Goal: Task Accomplishment & Management: Complete application form

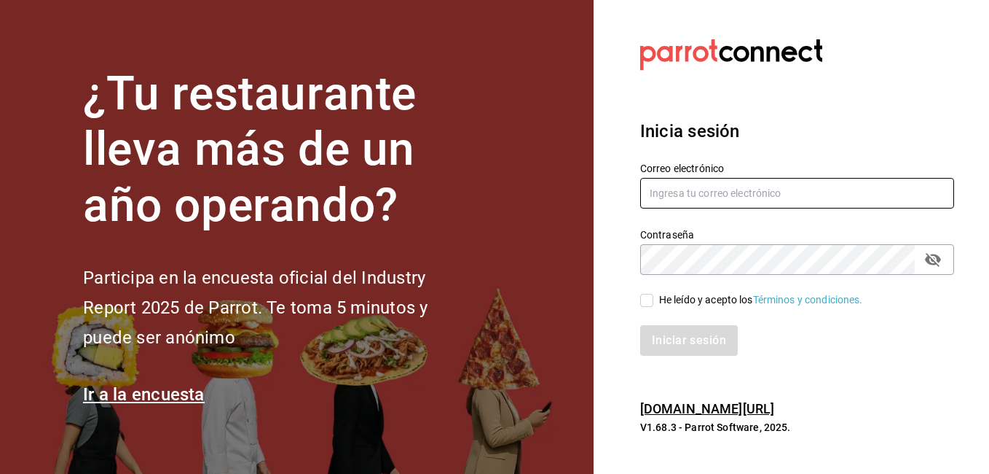
type input "juanfher.cornejo@gmail.com"
click at [649, 302] on input "He leído y acepto los Términos y condiciones." at bounding box center [646, 300] width 13 height 13
checkbox input "true"
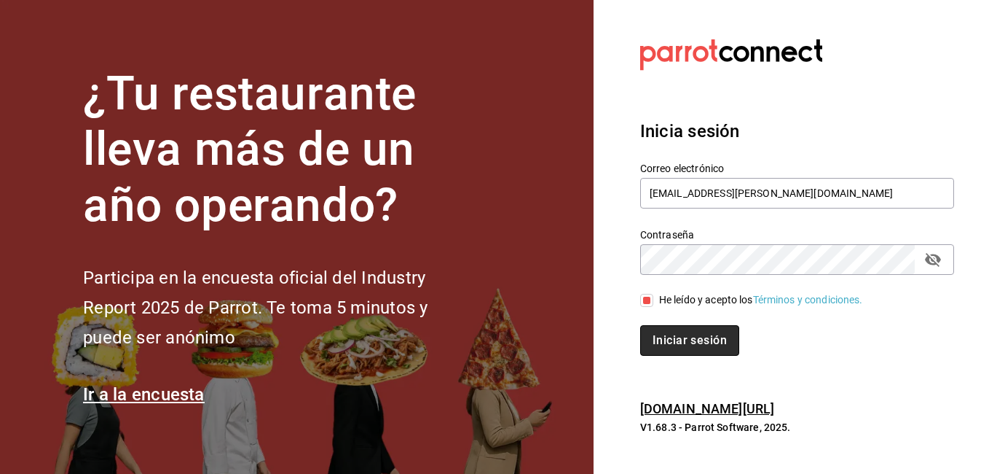
click at [704, 343] on button "Iniciar sesión" at bounding box center [689, 340] width 99 height 31
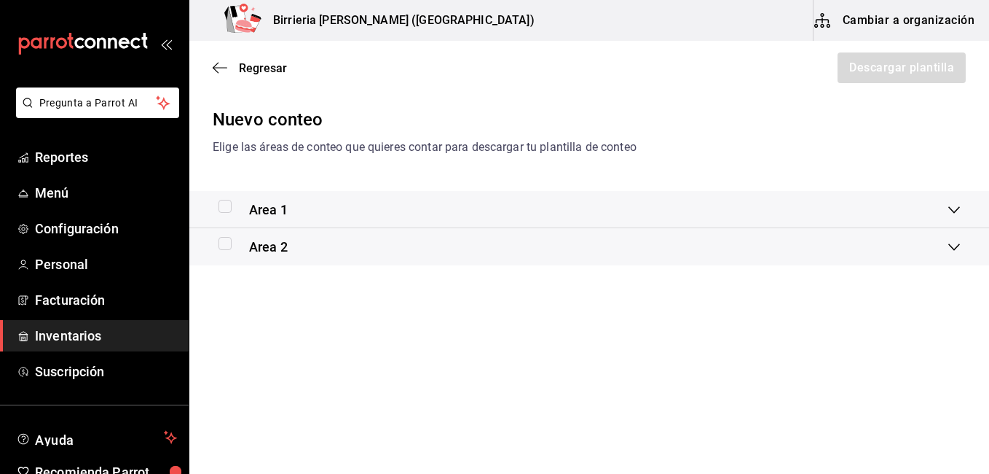
click at [227, 208] on input "checkbox" at bounding box center [225, 206] width 13 height 13
checkbox input "true"
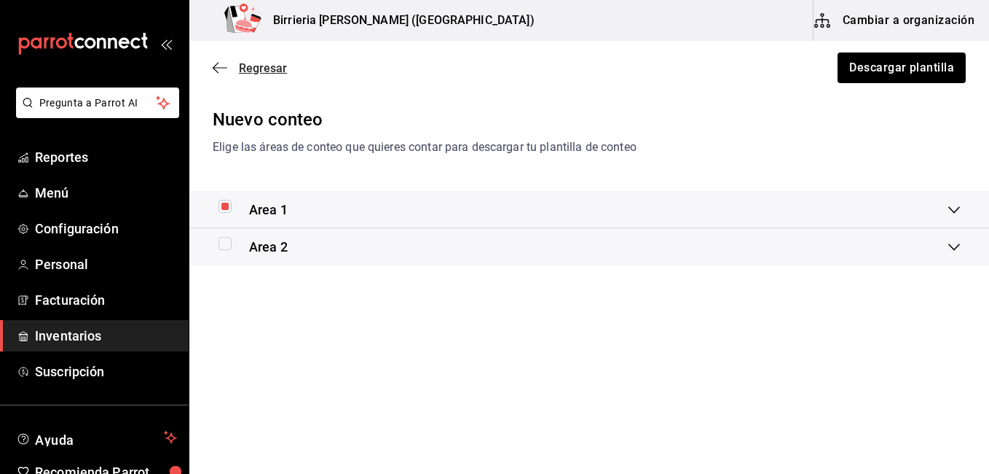
click at [216, 71] on icon "button" at bounding box center [216, 68] width 6 height 11
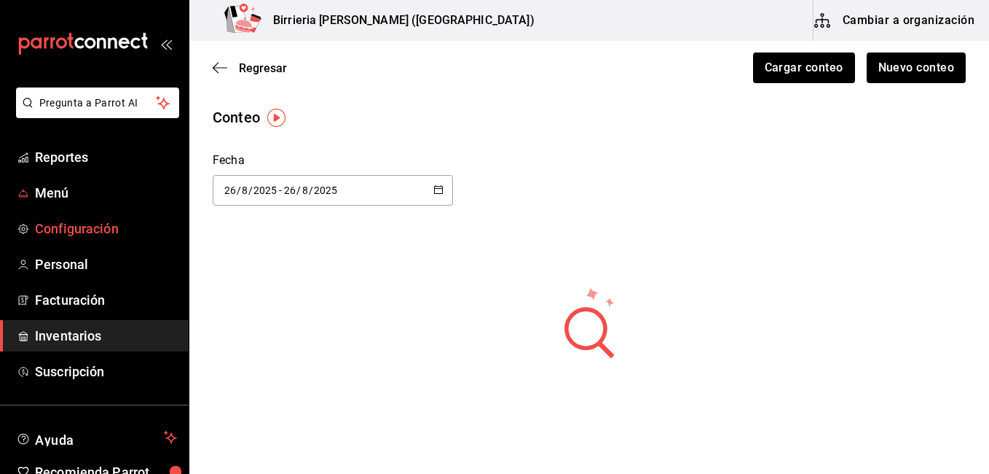
click at [55, 228] on span "Configuración" at bounding box center [106, 229] width 142 height 20
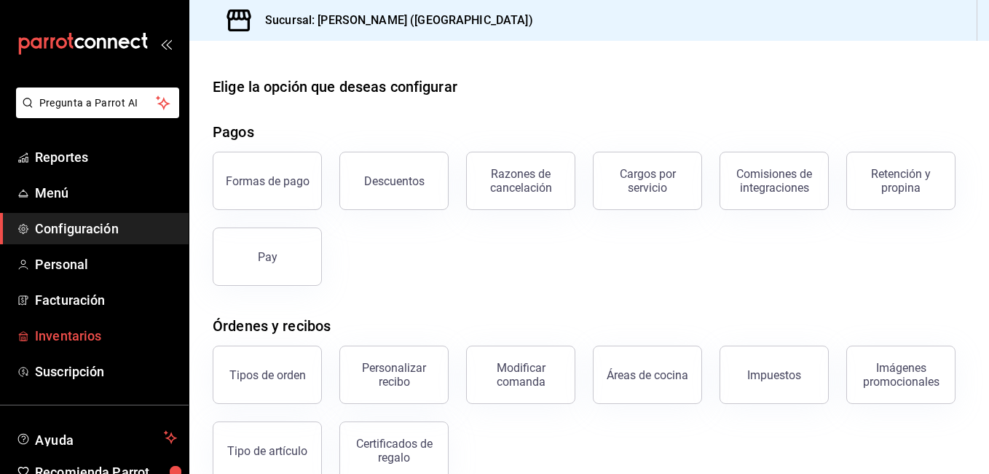
click at [89, 340] on span "Inventarios" at bounding box center [106, 336] width 142 height 20
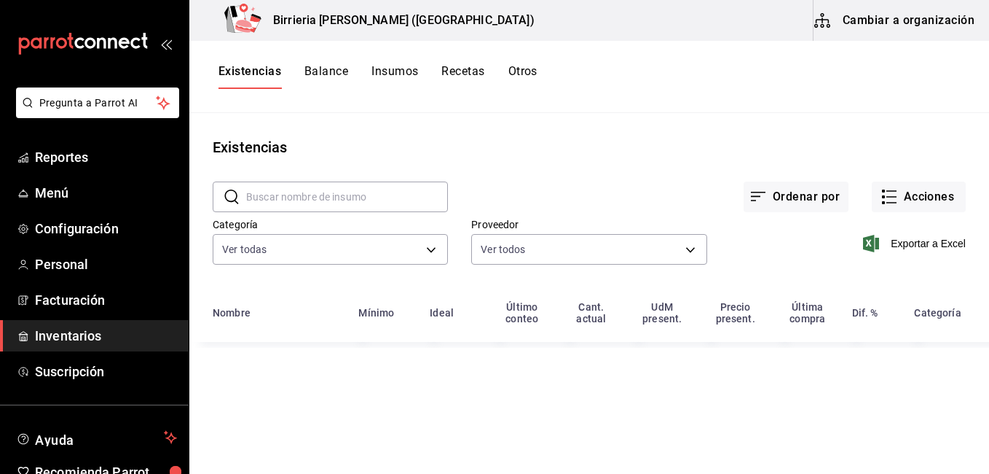
click at [393, 74] on button "Insumos" at bounding box center [395, 76] width 47 height 25
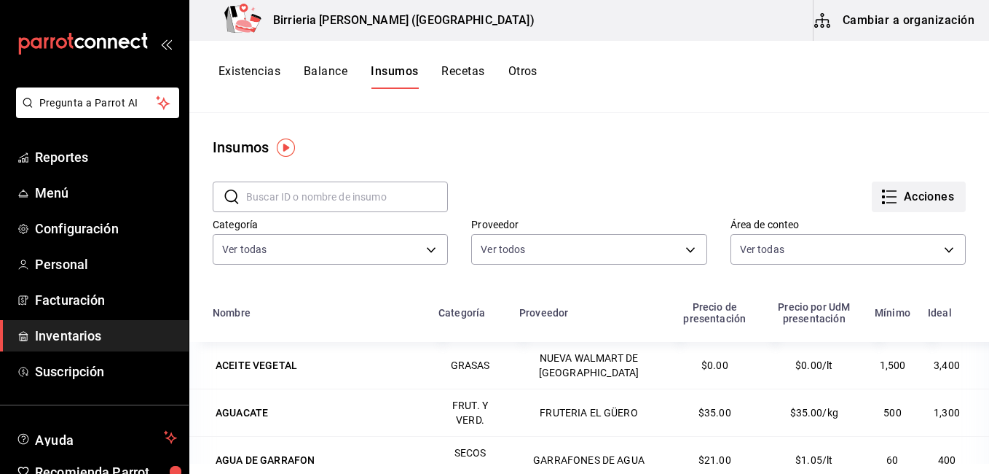
click at [906, 199] on button "Acciones" at bounding box center [919, 196] width 94 height 31
click at [522, 165] on div at bounding box center [494, 237] width 989 height 474
click at [927, 22] on button "Cambiar a organización" at bounding box center [896, 20] width 164 height 41
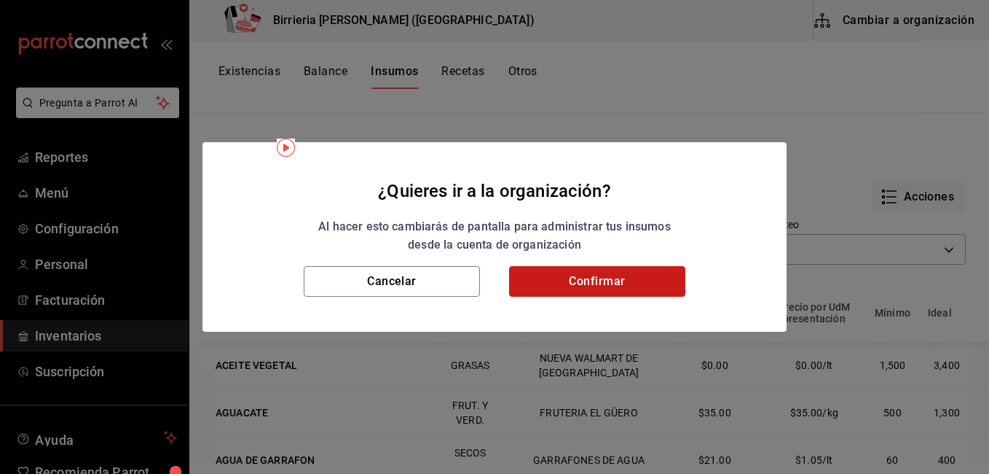
click at [601, 275] on button "Confirmar" at bounding box center [597, 281] width 176 height 31
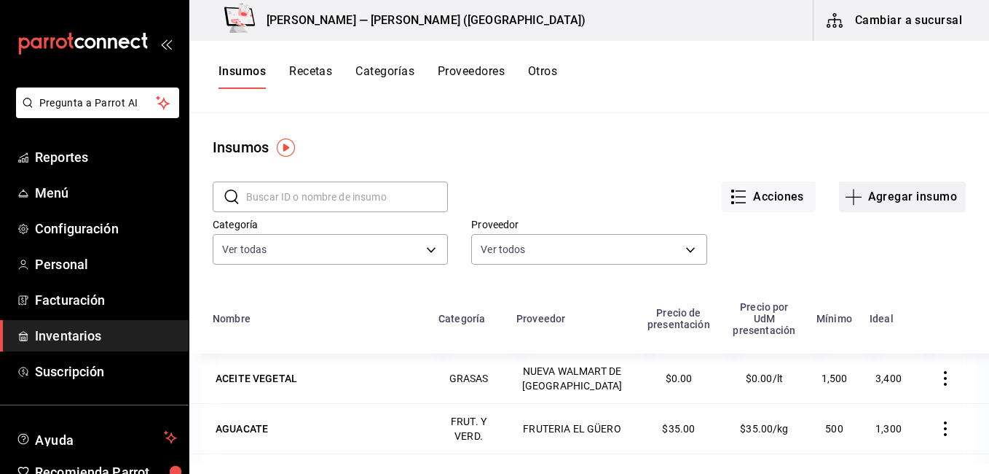
click at [867, 191] on button "Agregar insumo" at bounding box center [902, 196] width 127 height 31
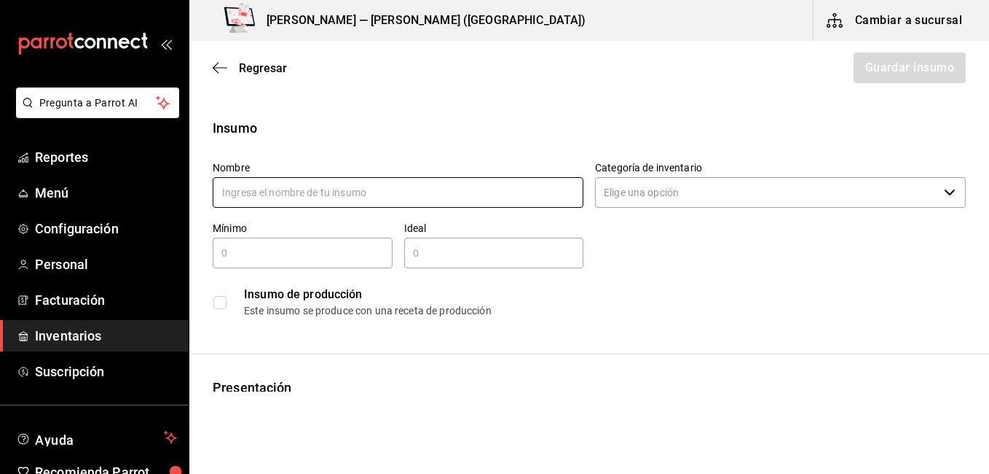
click at [445, 191] on input "text" at bounding box center [398, 192] width 371 height 31
type input "Guayaba"
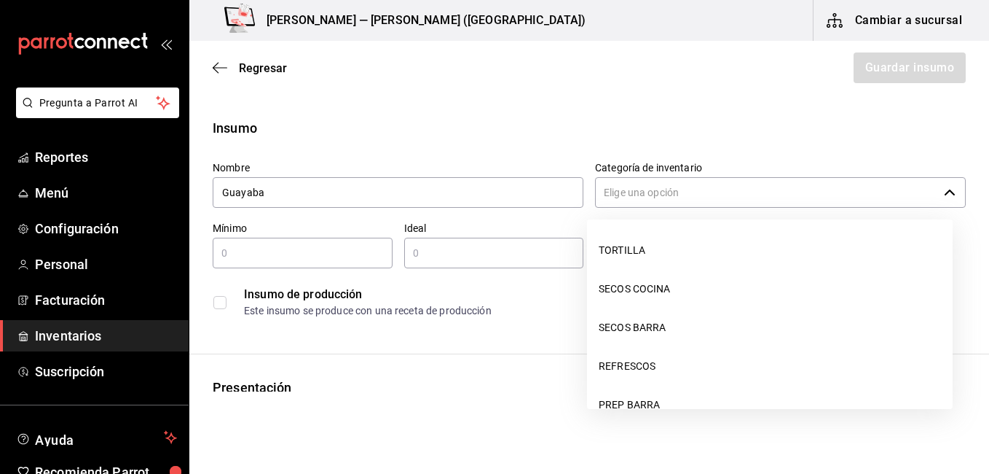
click at [944, 193] on icon "button" at bounding box center [950, 192] width 12 height 12
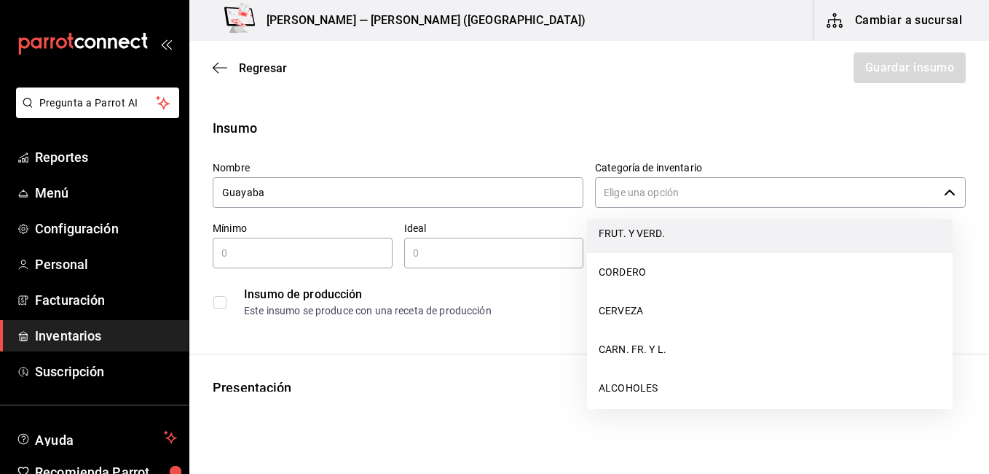
click at [649, 235] on li "FRUT. Y VERD." at bounding box center [770, 233] width 366 height 39
type input "FRUT. Y VERD."
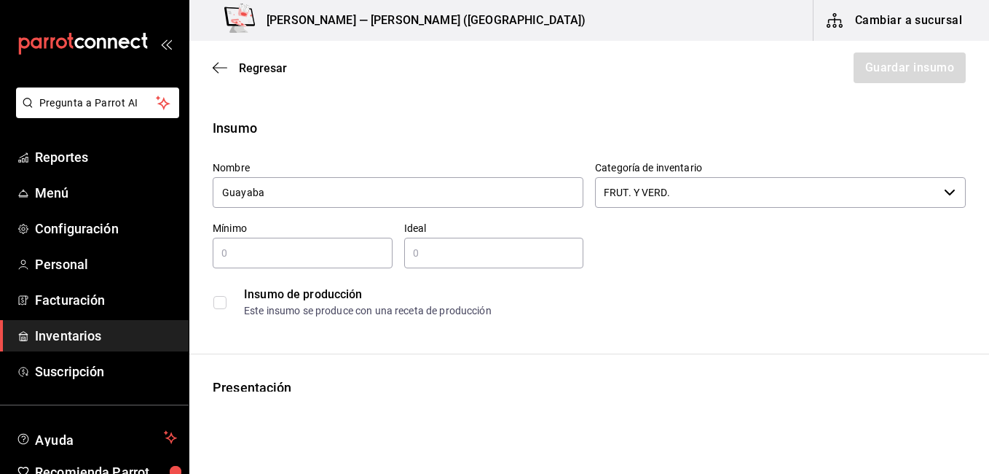
type input "Guayaba"
click at [312, 259] on input "text" at bounding box center [303, 252] width 180 height 17
click at [575, 322] on div "Insumo de producción Este insumo se produce con una receta de producción" at bounding box center [589, 302] width 753 height 44
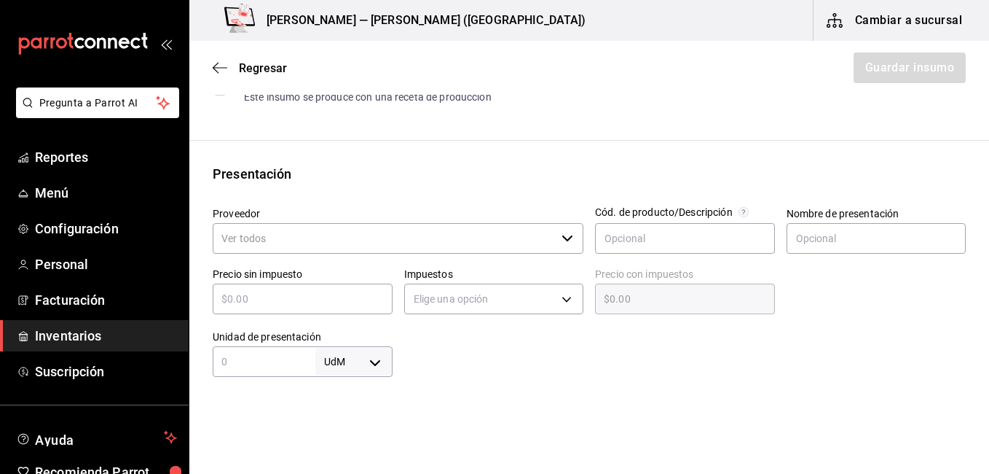
scroll to position [219, 0]
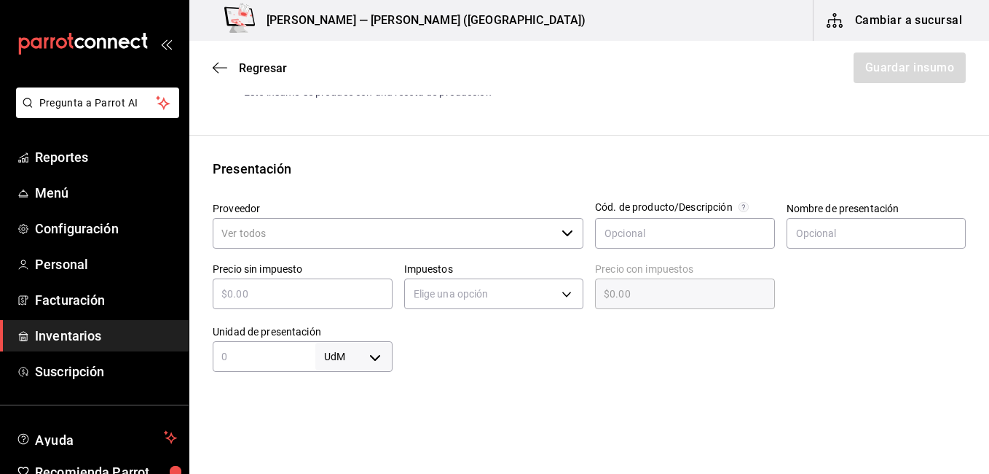
click at [562, 237] on icon "button" at bounding box center [568, 233] width 12 height 12
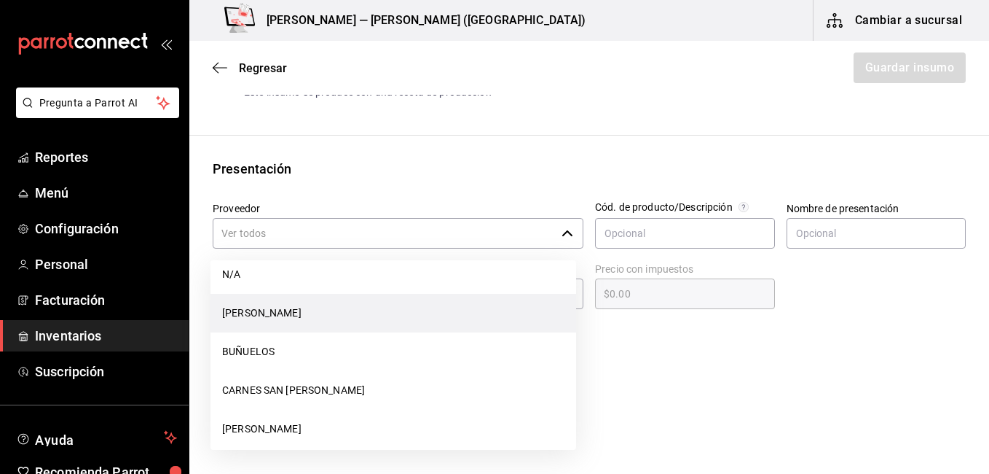
scroll to position [437, 0]
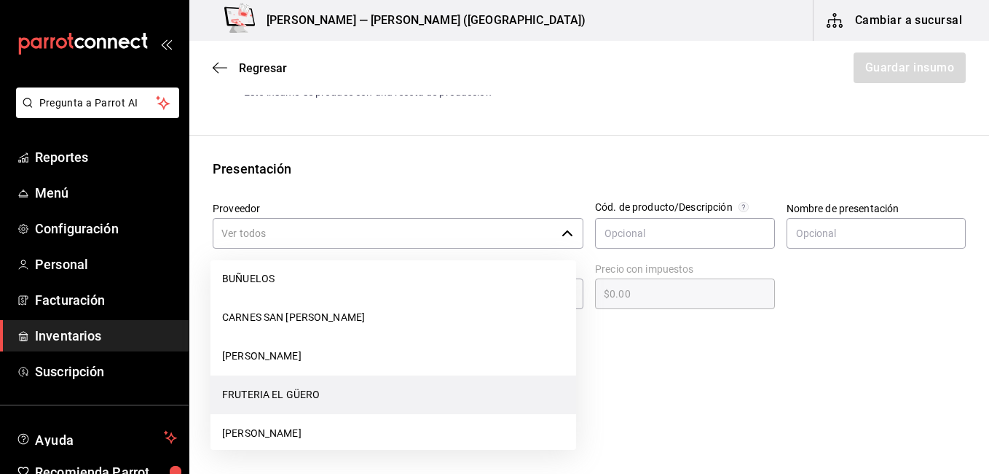
click at [299, 391] on li "FRUTERIA EL GÜERO" at bounding box center [394, 394] width 366 height 39
type input "FRUTERIA EL GÜERO"
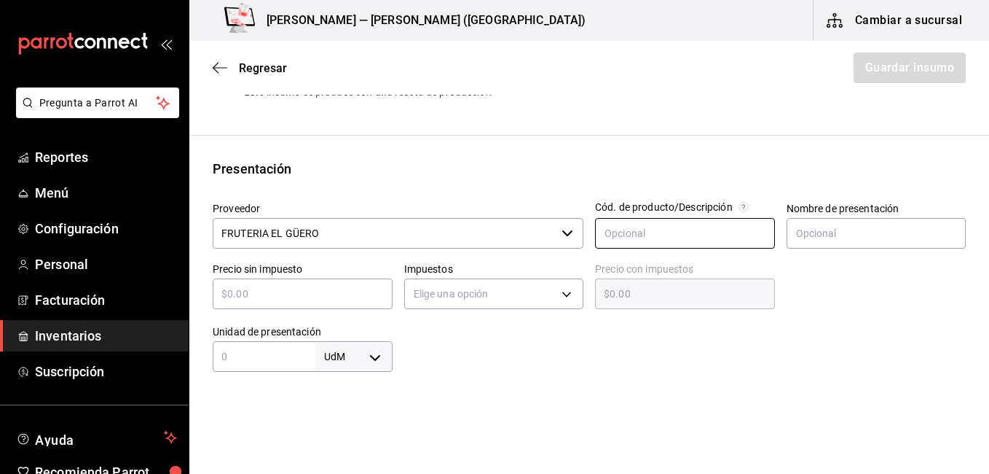
click at [705, 232] on input "text" at bounding box center [685, 233] width 180 height 31
click at [907, 296] on div at bounding box center [871, 282] width 192 height 63
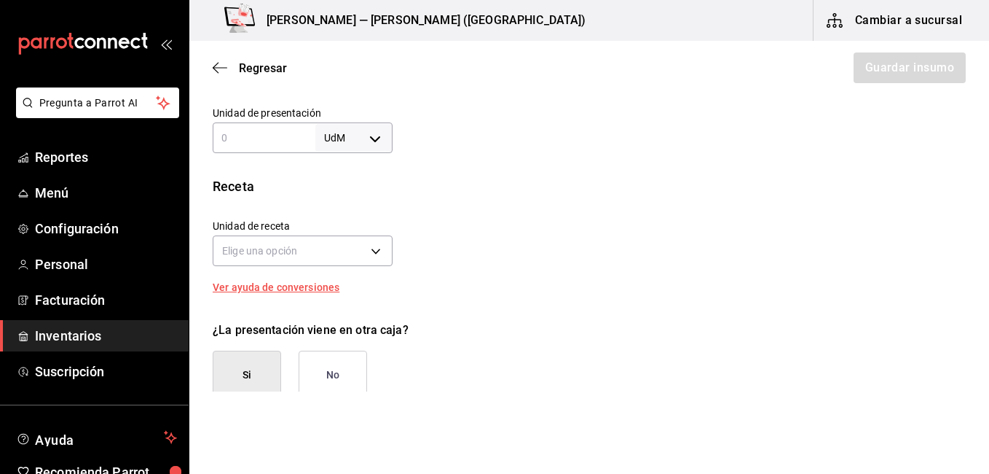
click at [374, 138] on body "Pregunta a Parrot AI Reportes Menú Configuración Personal Facturación Inventari…" at bounding box center [494, 195] width 989 height 391
click at [345, 208] on li "kg" at bounding box center [351, 206] width 76 height 24
type input "KILOGRAM"
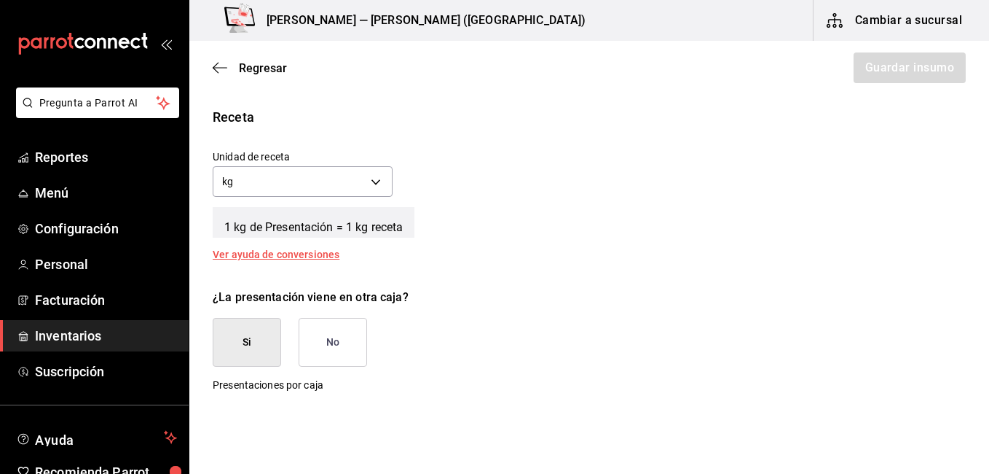
scroll to position [510, 0]
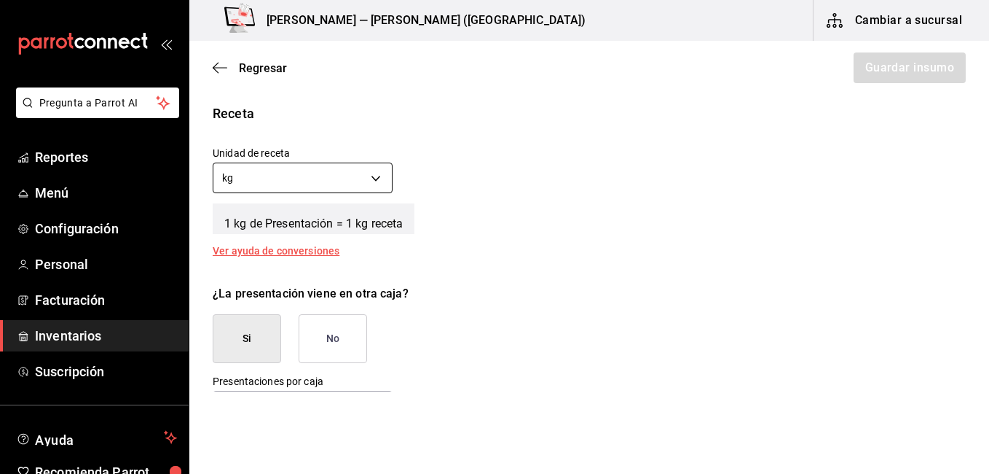
click at [376, 178] on body "Pregunta a Parrot AI Reportes Menú Configuración Personal Facturación Inventari…" at bounding box center [494, 195] width 989 height 391
click at [235, 247] on li "gr" at bounding box center [301, 247] width 176 height 24
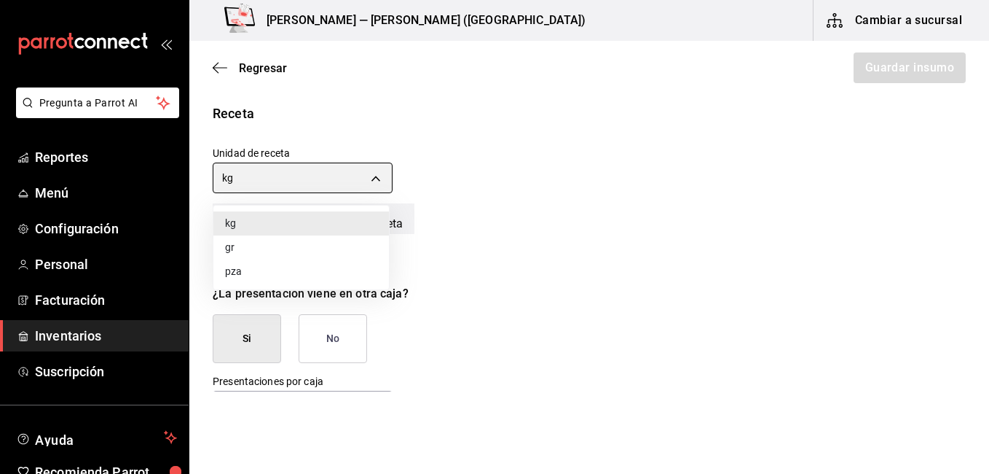
type input "GRAM"
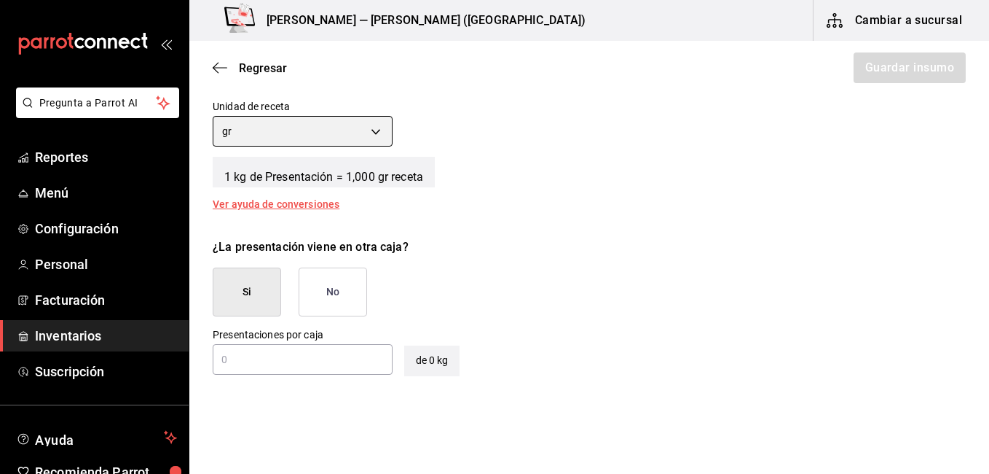
scroll to position [583, 0]
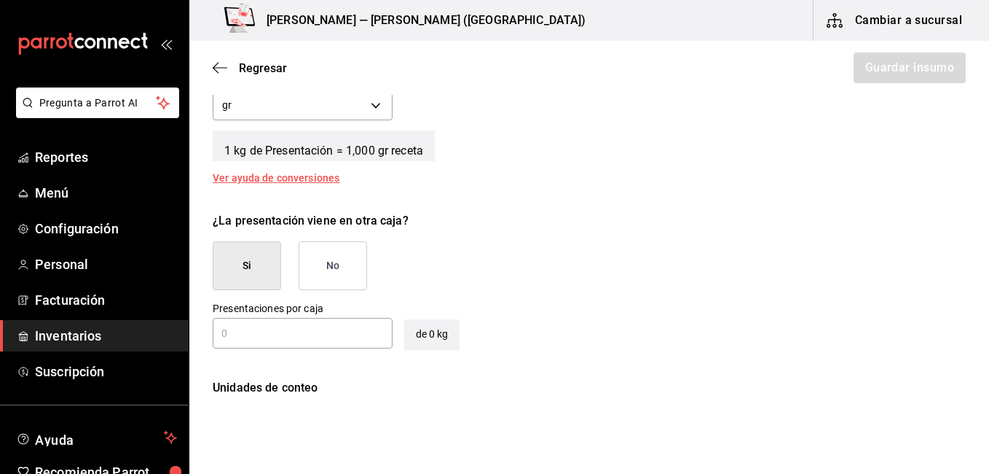
click at [333, 270] on button "No" at bounding box center [333, 265] width 68 height 49
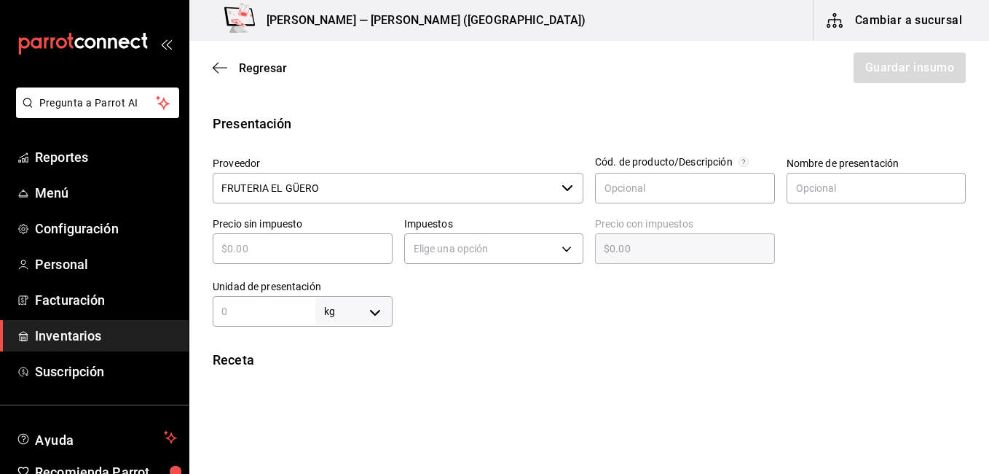
scroll to position [275, 0]
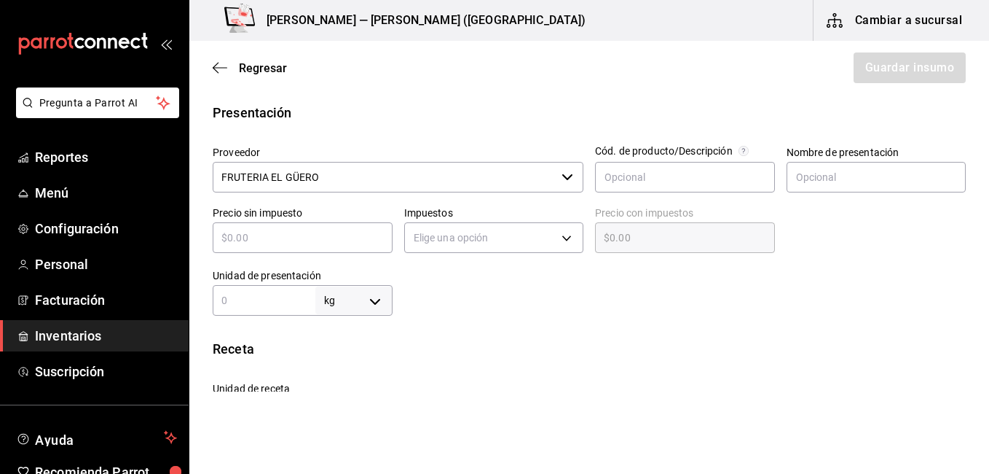
click at [330, 237] on input "text" at bounding box center [303, 237] width 180 height 17
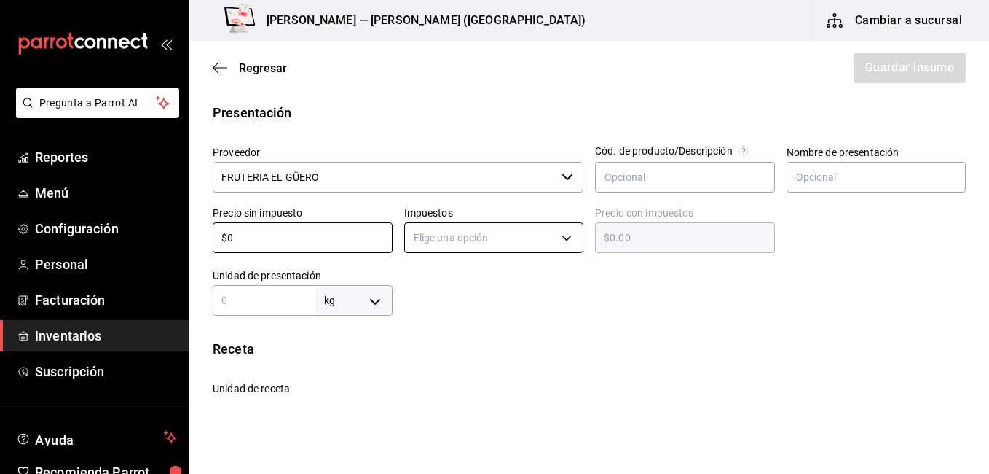
type input "$0"
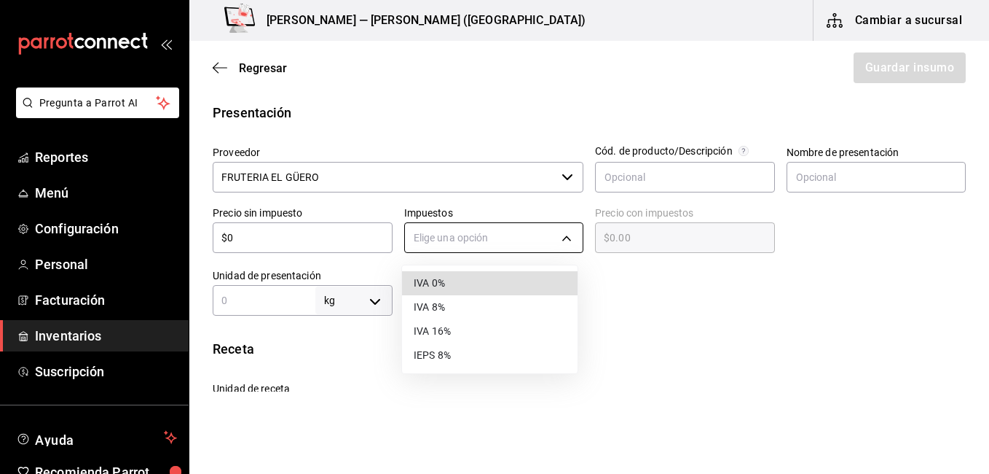
click at [504, 237] on body "Pregunta a Parrot AI Reportes Menú Configuración Personal Facturación Inventari…" at bounding box center [494, 195] width 989 height 391
click at [457, 286] on li "IVA 0%" at bounding box center [490, 283] width 176 height 24
type input "IVA_0"
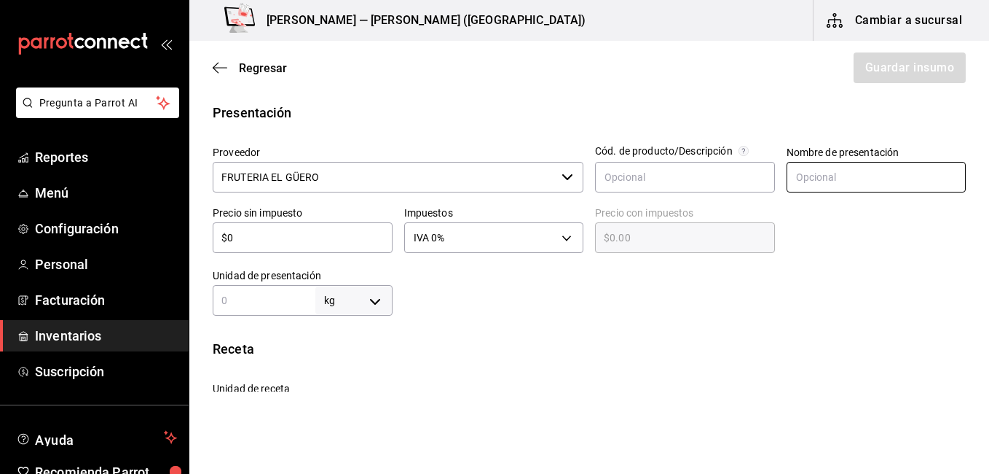
click at [827, 178] on input "text" at bounding box center [877, 177] width 180 height 31
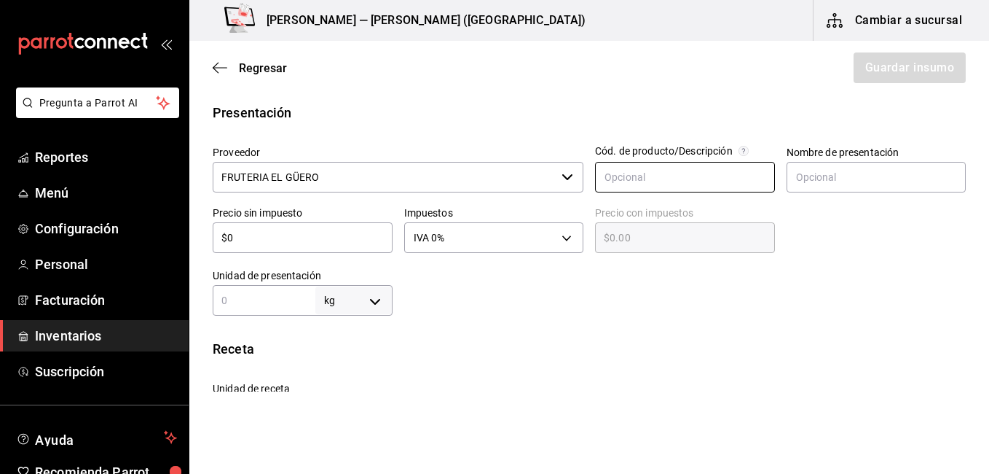
click at [699, 189] on input "text" at bounding box center [685, 177] width 180 height 31
click at [691, 94] on div "Regresar Guardar insumo" at bounding box center [589, 68] width 800 height 54
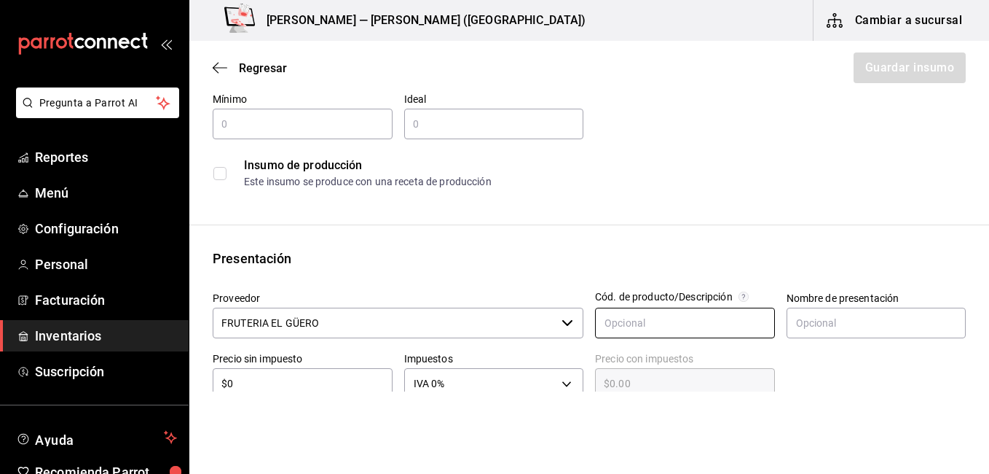
scroll to position [56, 0]
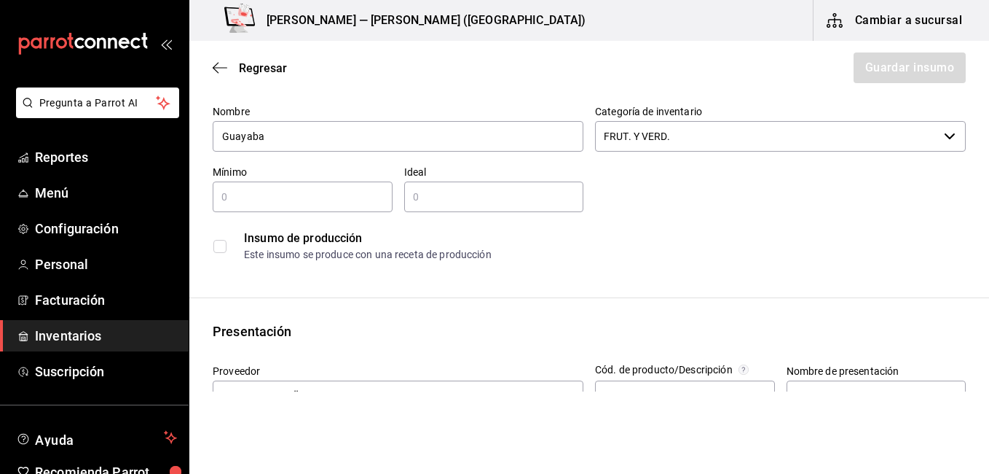
click at [330, 200] on input "text" at bounding box center [303, 196] width 180 height 17
type input "0"
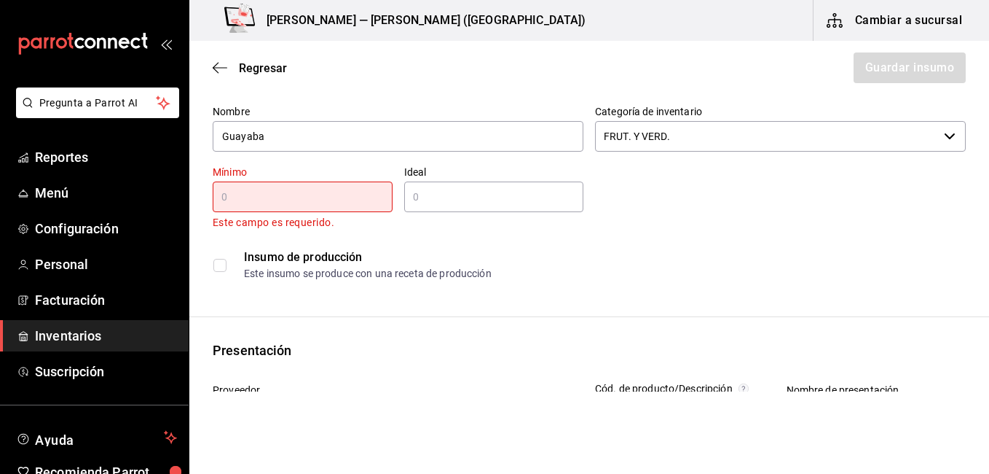
type input "."
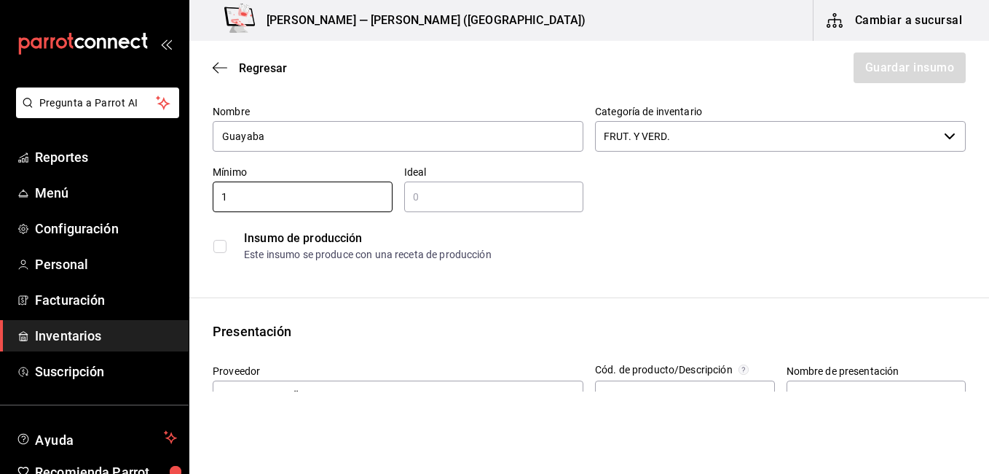
type input "1"
click at [444, 189] on input "text" at bounding box center [494, 196] width 180 height 17
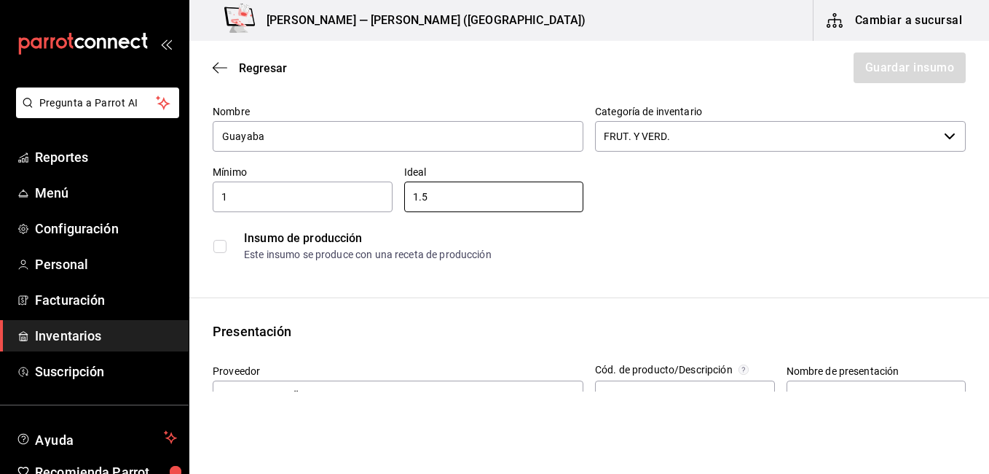
type input "1.5"
click at [656, 244] on div "Insumo de producción" at bounding box center [604, 237] width 721 height 17
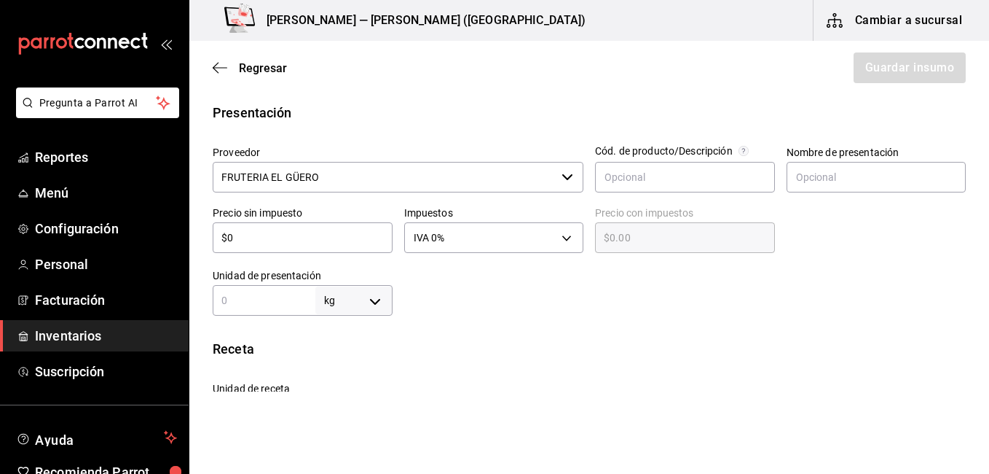
scroll to position [639, 0]
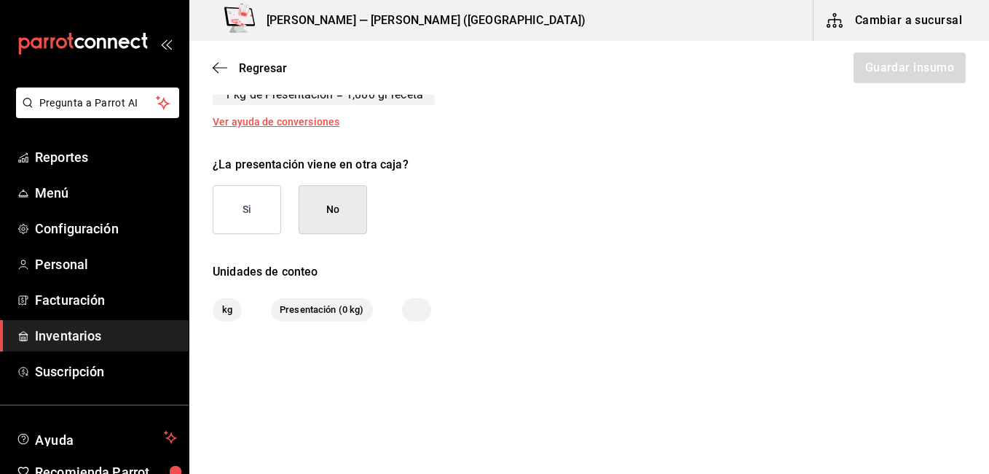
click at [332, 210] on button "No" at bounding box center [333, 209] width 68 height 49
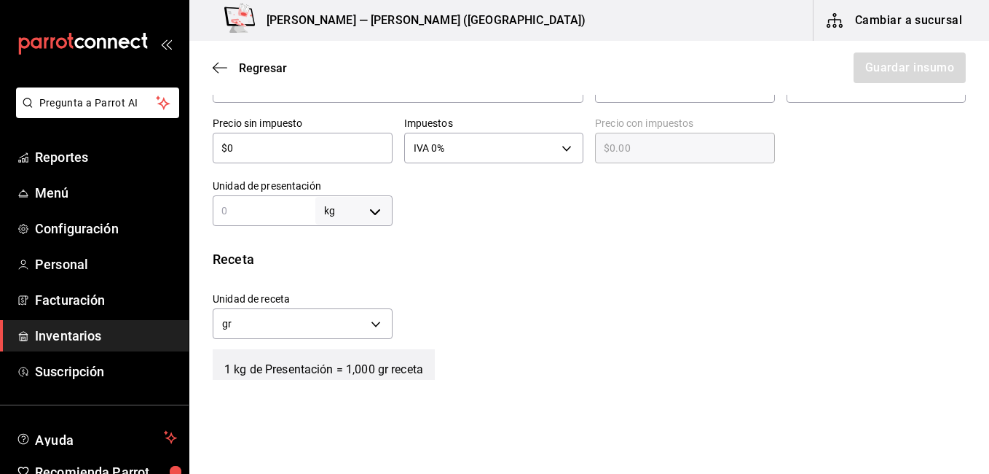
scroll to position [347, 0]
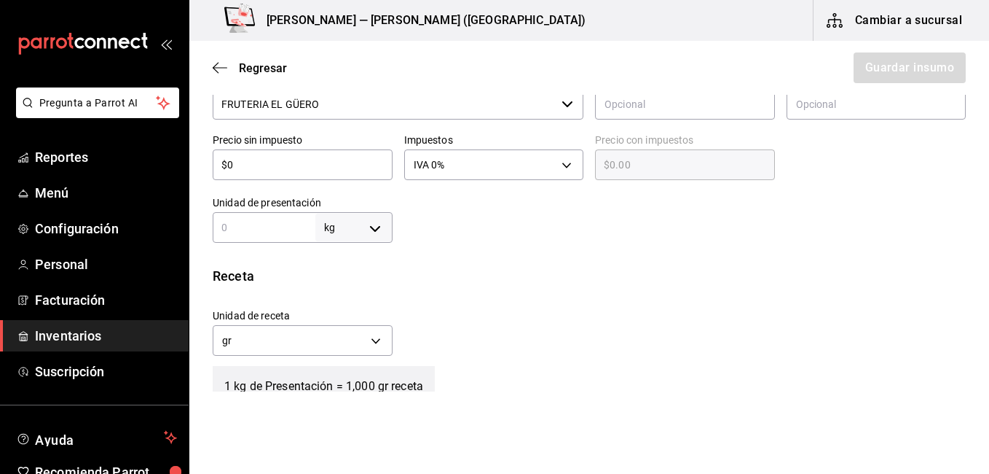
click at [235, 224] on input "text" at bounding box center [264, 227] width 103 height 17
type input "1"
type input "1,000"
type input "1"
click at [551, 232] on div at bounding box center [680, 213] width 574 height 58
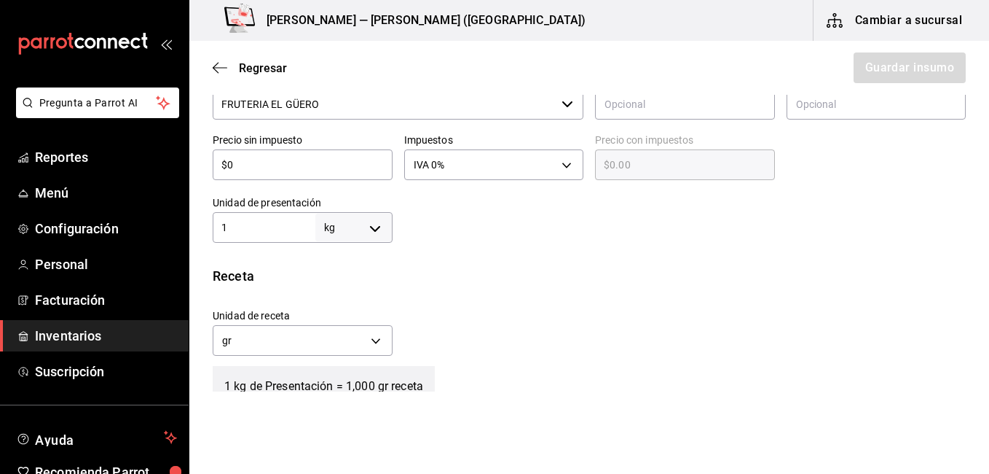
scroll to position [275, 0]
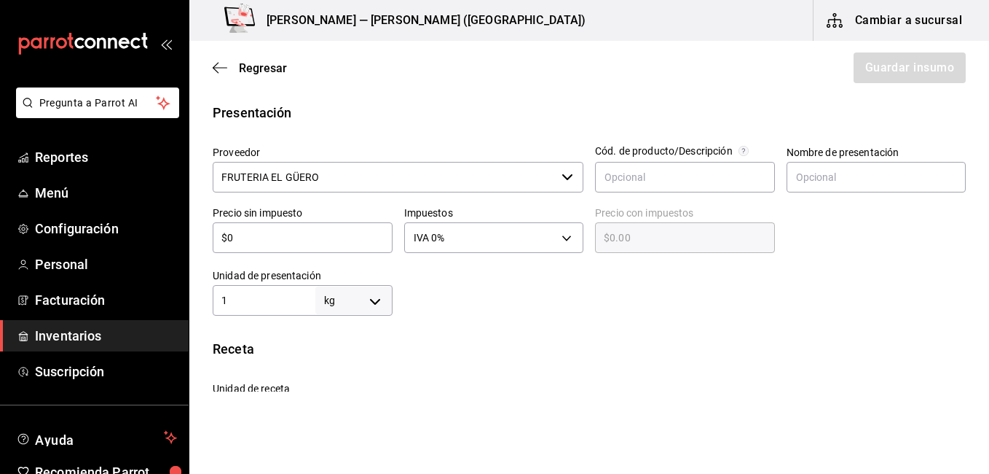
click at [315, 239] on input "$0" at bounding box center [303, 237] width 180 height 17
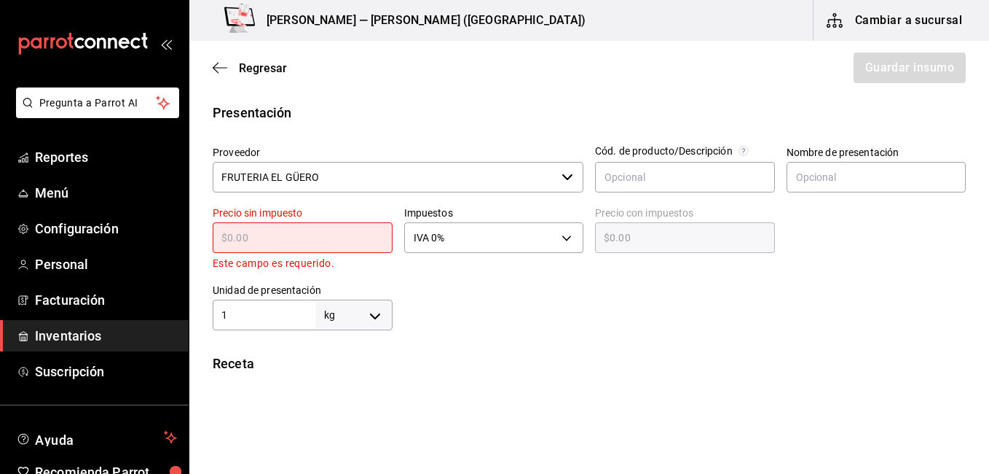
type input "$1"
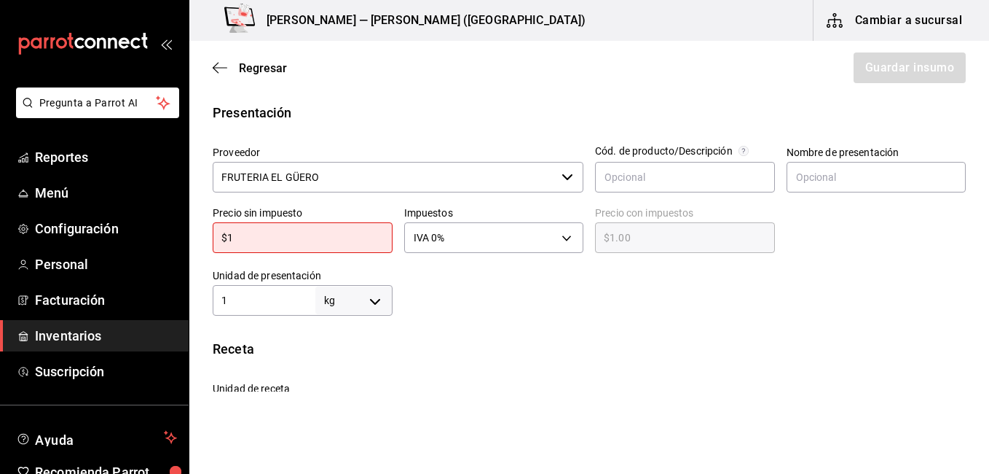
type input "$1.00"
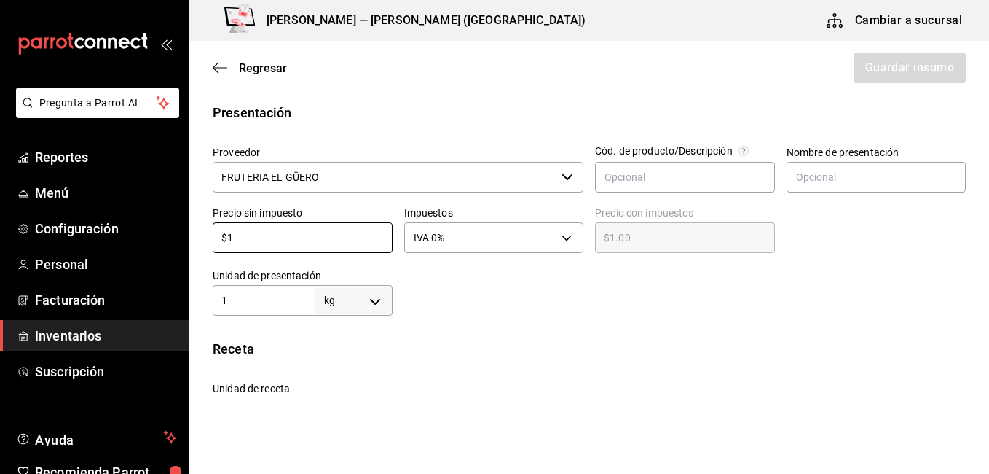
type input "$1"
click at [583, 323] on div "Insumo Nombre Guayaba Categoría de inventario FRUT. Y VERD. ​ Mínimo 1 ​ Ideal …" at bounding box center [589, 264] width 800 height 842
click at [279, 242] on input "$1" at bounding box center [303, 237] width 180 height 17
click at [618, 331] on div "Insumo Nombre Guayaba Categoría de inventario FRUT. Y VERD. ​ Mínimo 1 ​ Ideal …" at bounding box center [589, 264] width 800 height 842
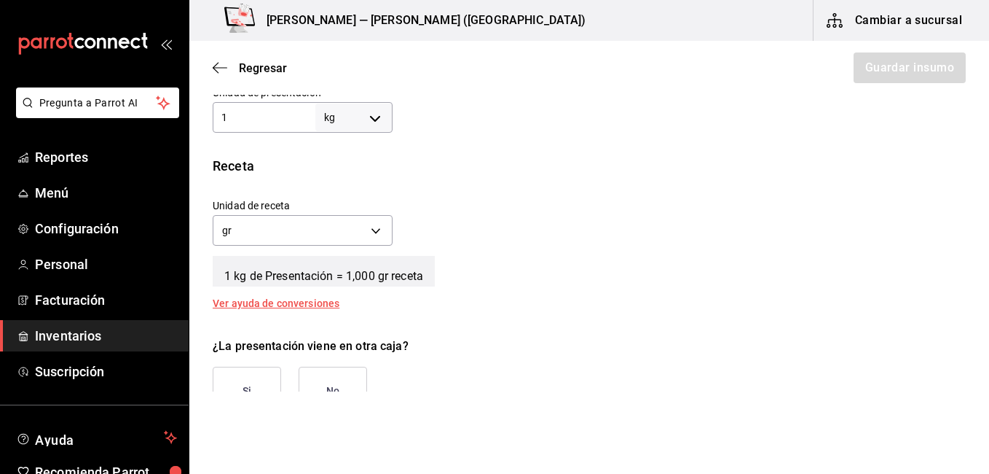
scroll to position [639, 0]
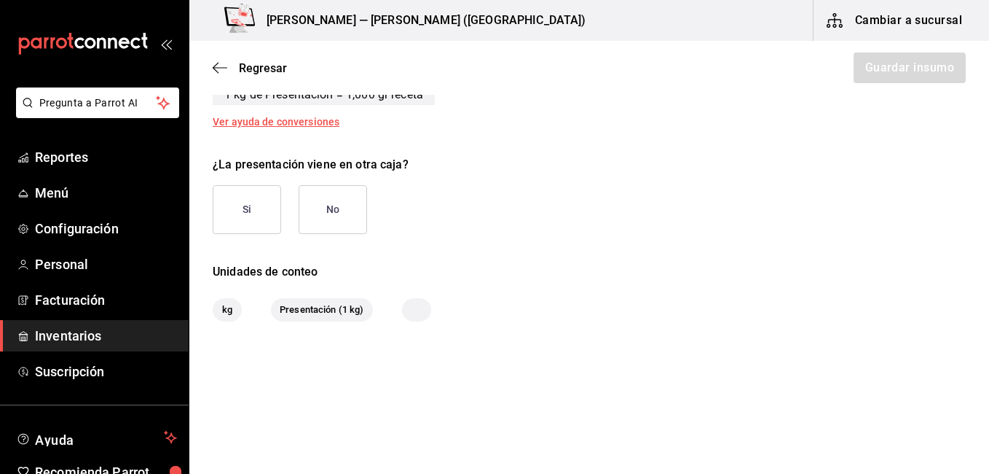
click at [234, 310] on span "kg" at bounding box center [227, 309] width 28 height 15
click at [299, 312] on span "Presentación (1 kg)" at bounding box center [322, 309] width 102 height 15
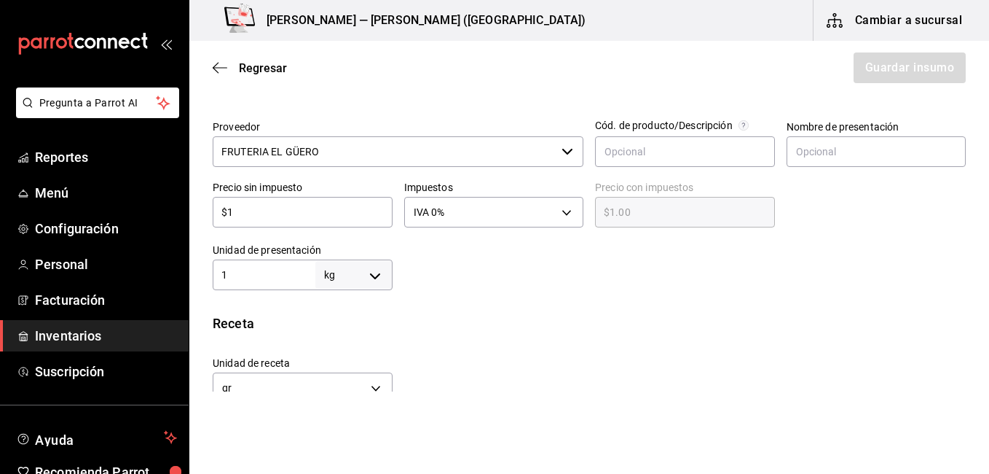
scroll to position [275, 0]
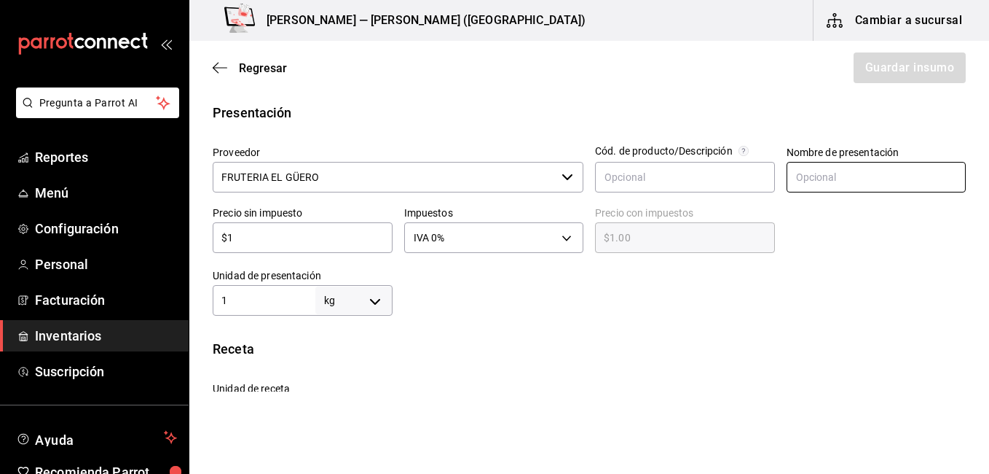
click at [796, 174] on input "text" at bounding box center [877, 177] width 180 height 31
type input "KILO"
click at [693, 299] on div at bounding box center [680, 286] width 574 height 58
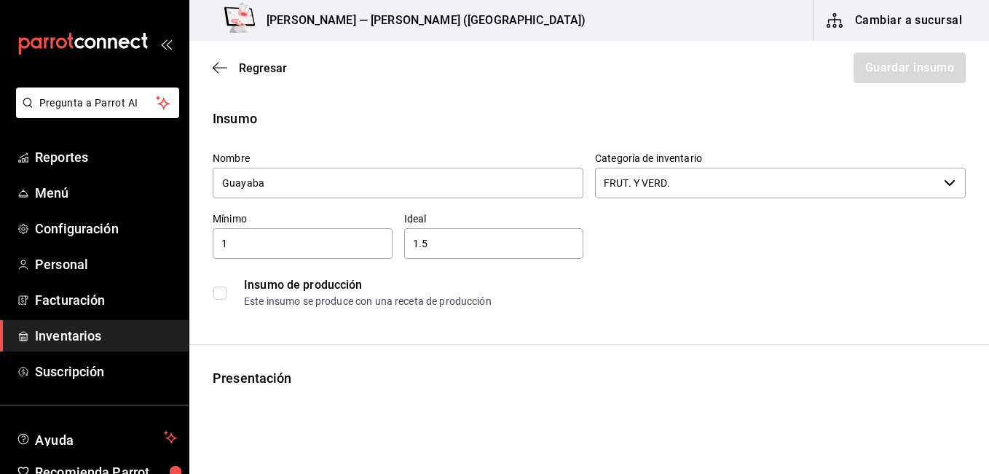
scroll to position [0, 0]
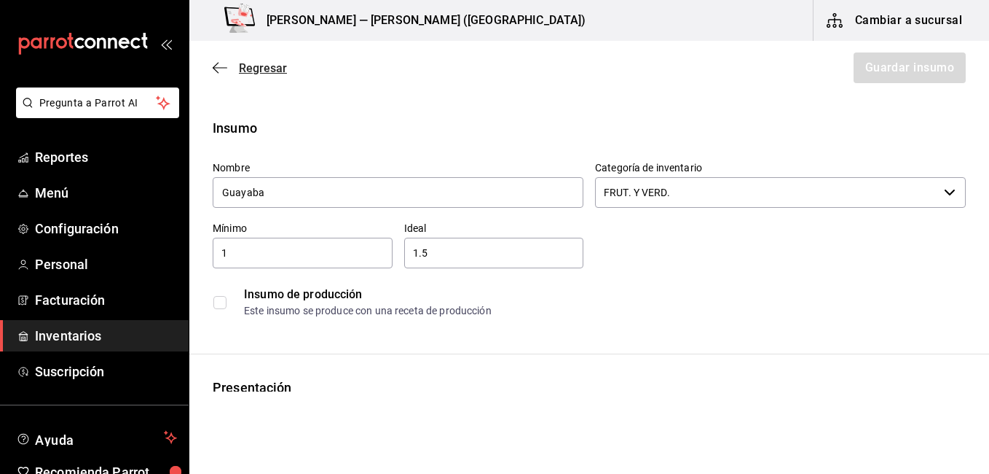
click at [214, 72] on icon "button" at bounding box center [220, 67] width 15 height 13
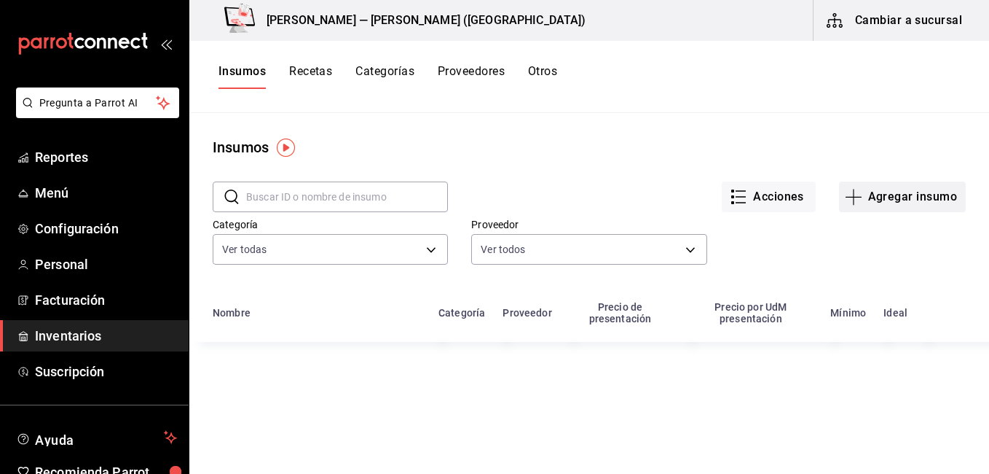
click at [888, 193] on button "Agregar insumo" at bounding box center [902, 196] width 127 height 31
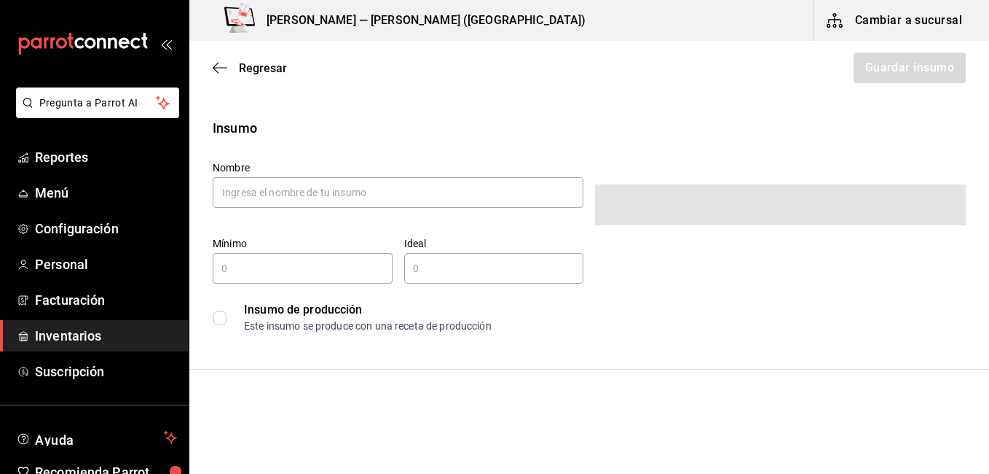
type input "$0.00"
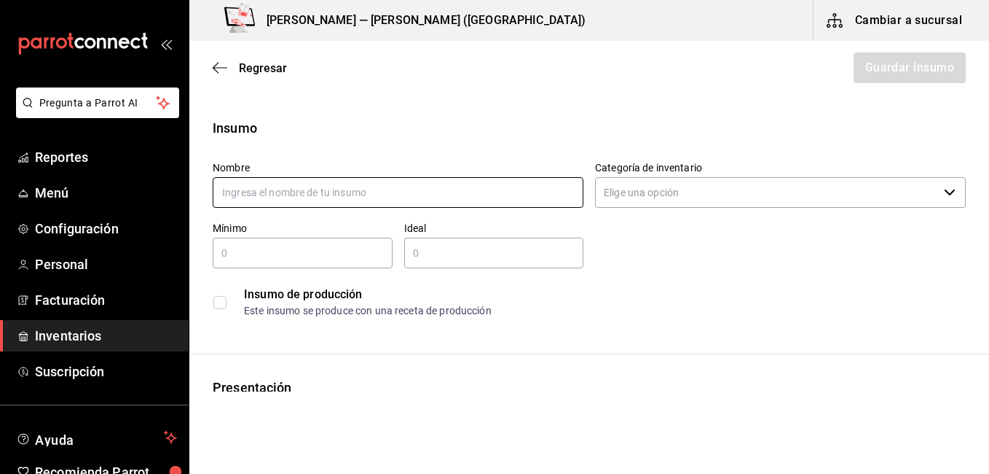
click at [410, 184] on input "text" at bounding box center [398, 192] width 371 height 31
type input "Guayaba"
type input "1"
type input "1.5"
type input "KILO"
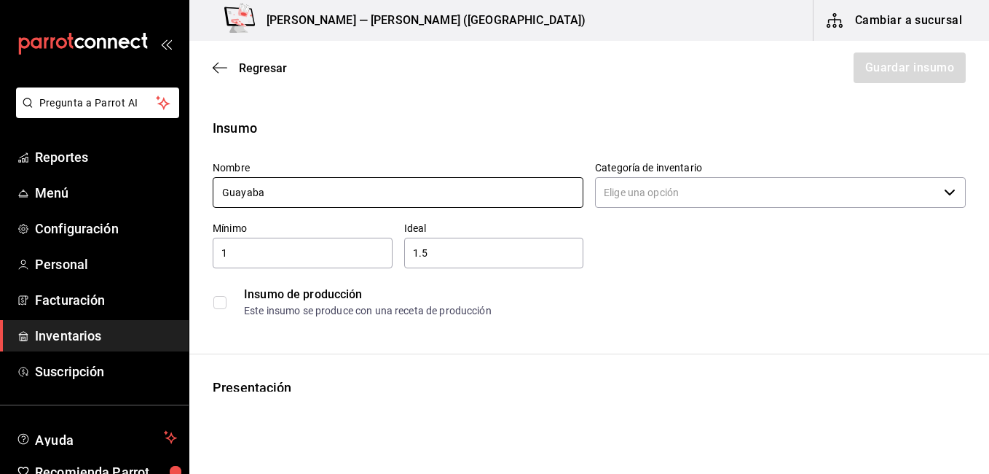
type input "$1"
type input "IVA_0"
type input "1"
type input "KILOGRAM"
type input "GRAM"
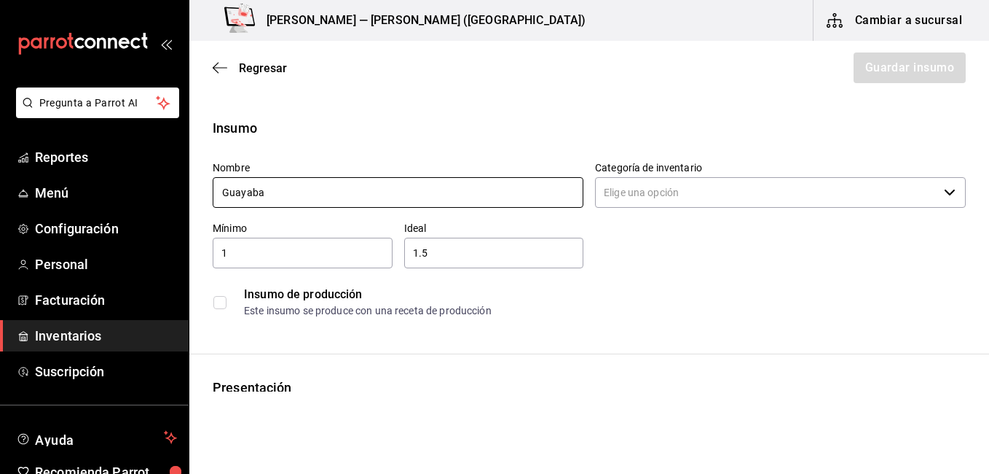
type input "$1.00"
type input "1,000"
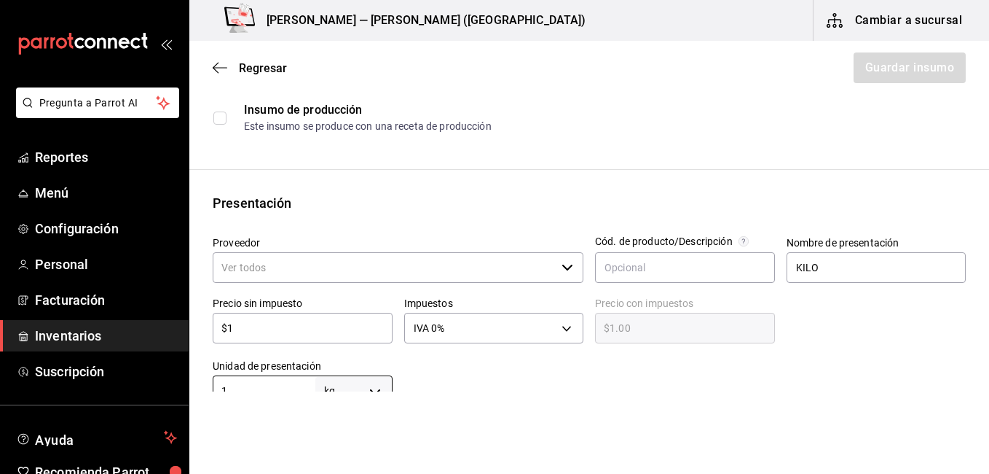
scroll to position [5, 0]
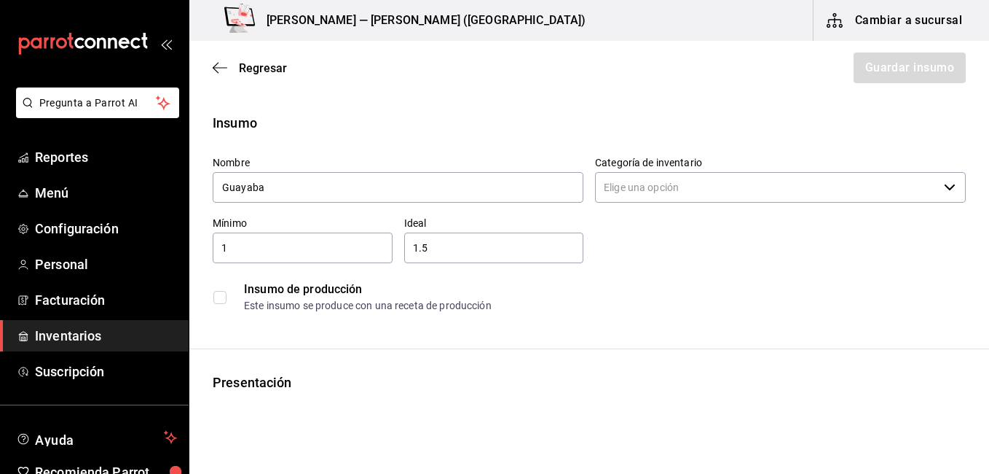
click at [695, 185] on input "Categoría de inventario" at bounding box center [766, 187] width 343 height 31
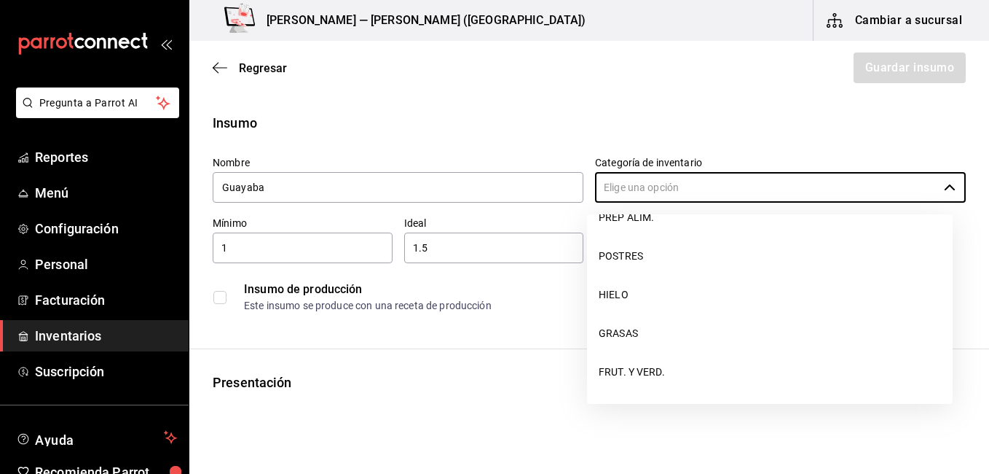
scroll to position [291, 0]
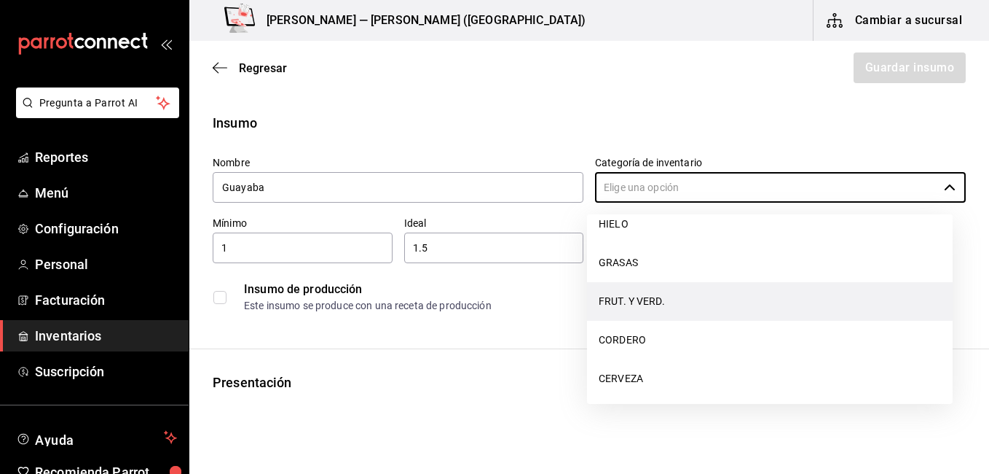
click at [648, 299] on li "FRUT. Y VERD." at bounding box center [770, 301] width 366 height 39
type input "FRUT. Y VERD."
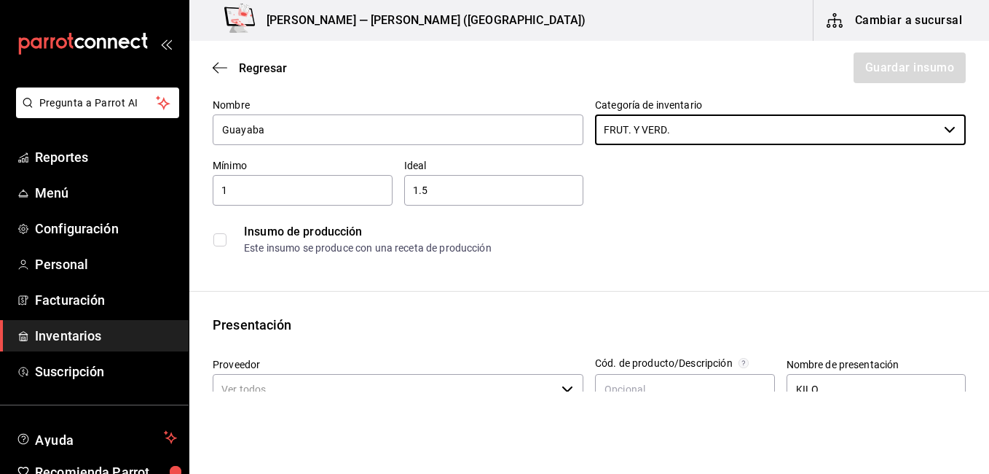
scroll to position [151, 0]
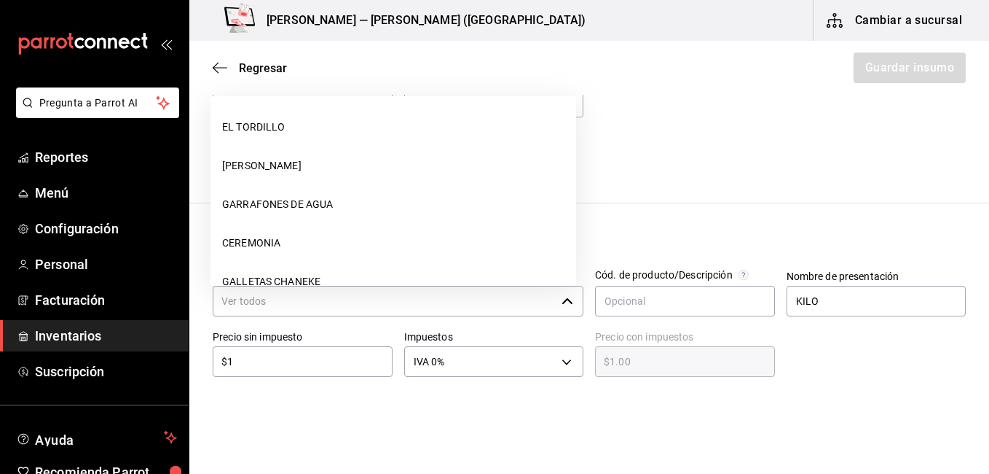
click at [385, 302] on input "Proveedor" at bounding box center [384, 301] width 343 height 31
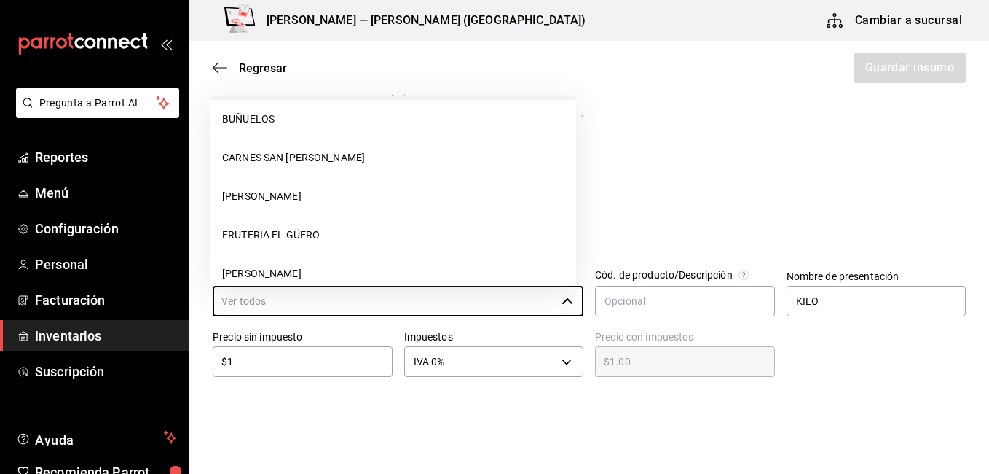
scroll to position [437, 0]
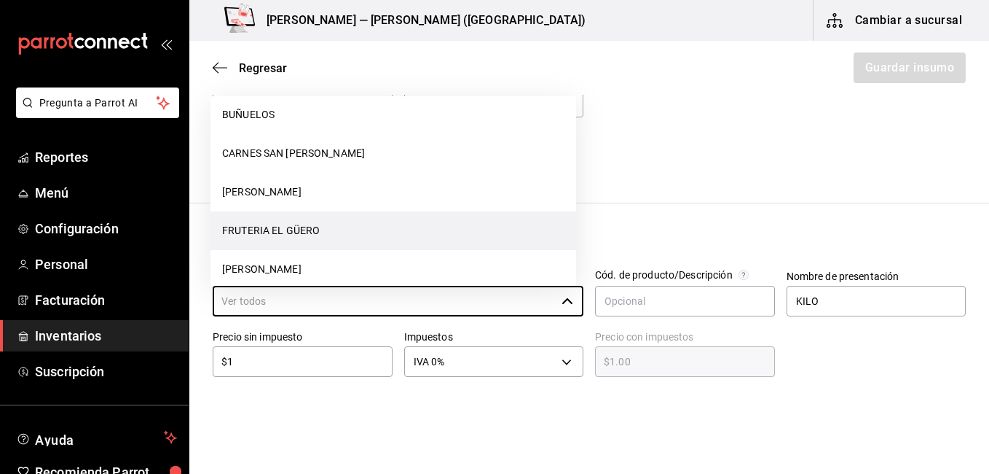
click at [297, 227] on li "FRUTERIA EL GÜERO" at bounding box center [394, 230] width 366 height 39
type input "FRUTERIA EL GÜERO"
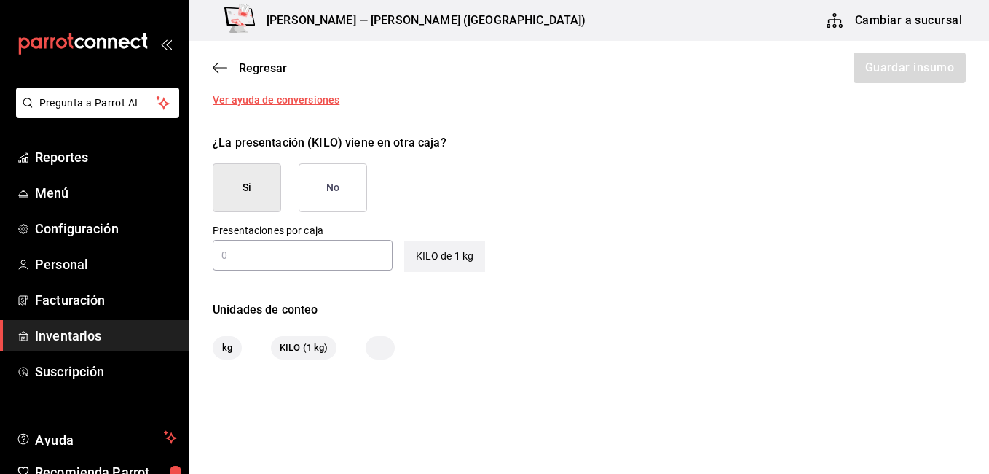
scroll to position [699, 0]
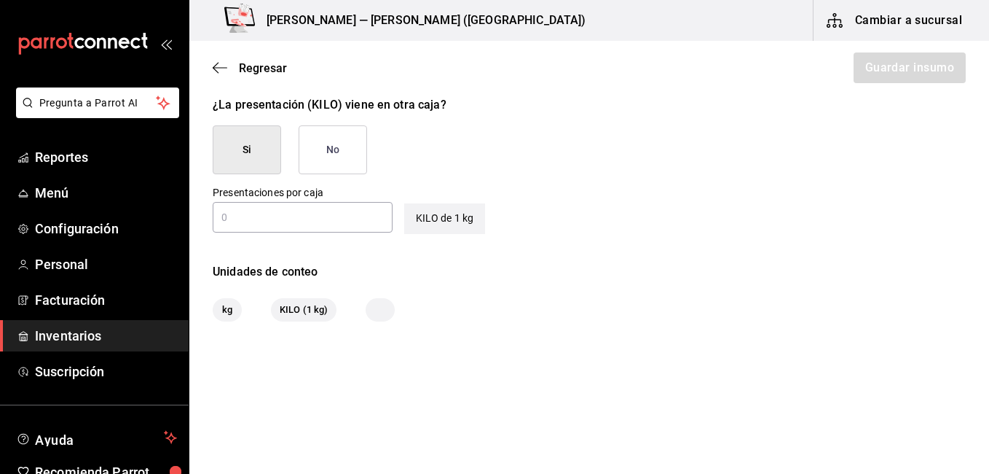
click at [349, 138] on button "No" at bounding box center [333, 149] width 68 height 49
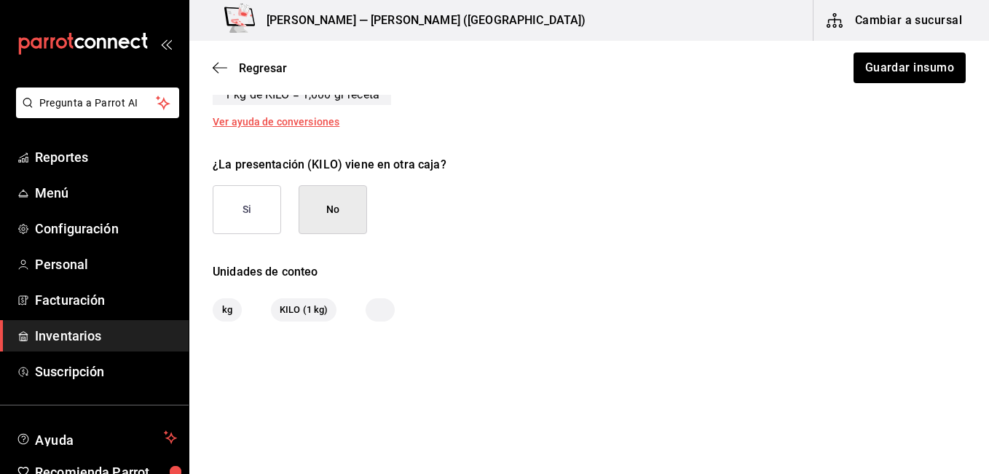
scroll to position [639, 0]
click at [900, 71] on button "Guardar insumo" at bounding box center [909, 67] width 114 height 31
